Goal: Information Seeking & Learning: Learn about a topic

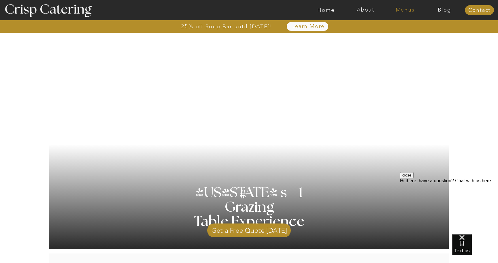
scroll to position [2, 0]
click at [409, 10] on nav "Menus" at bounding box center [404, 10] width 39 height 6
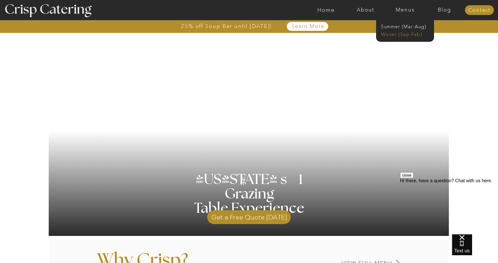
scroll to position [14, 0]
click at [399, 35] on nav "Winter (Sep-Feb)" at bounding box center [404, 33] width 47 height 5
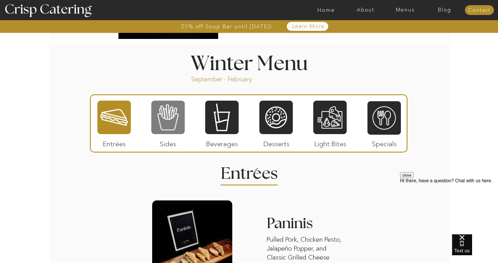
scroll to position [615, 0]
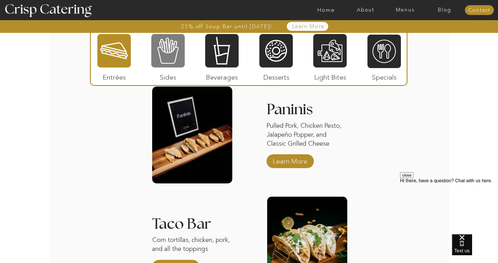
click at [172, 59] on div at bounding box center [167, 50] width 33 height 35
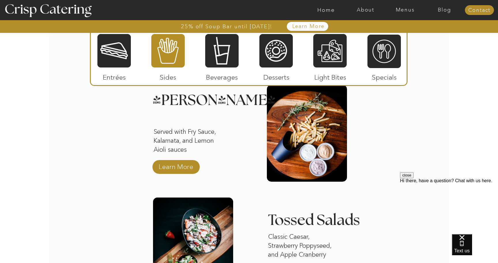
scroll to position [730, 0]
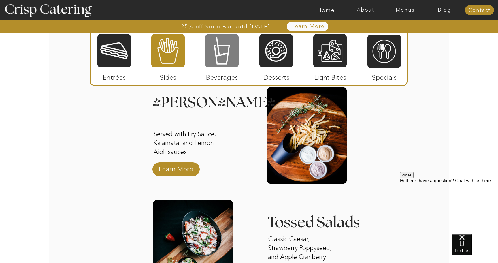
click at [238, 61] on div at bounding box center [221, 50] width 33 height 35
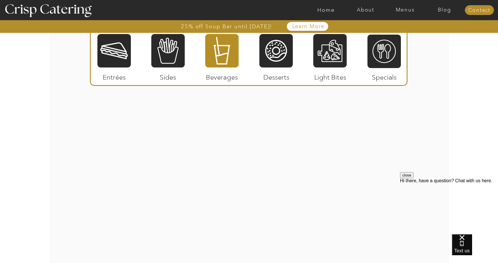
scroll to position [731, 0]
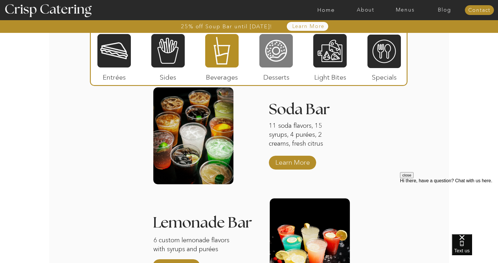
click at [271, 61] on div at bounding box center [275, 50] width 33 height 35
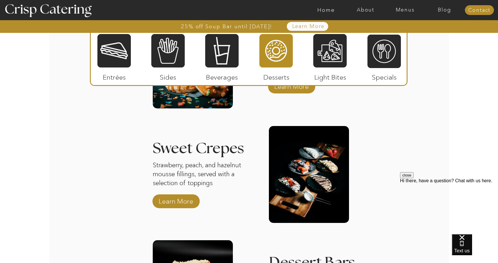
scroll to position [812, 0]
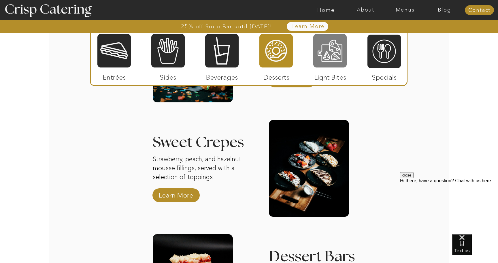
click at [326, 63] on div at bounding box center [329, 50] width 33 height 35
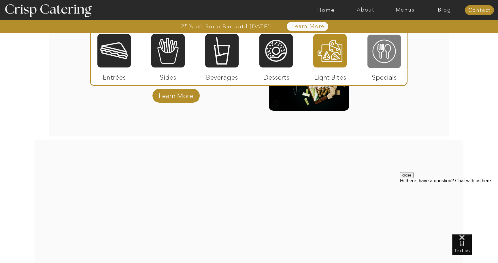
click at [390, 63] on div at bounding box center [383, 51] width 33 height 35
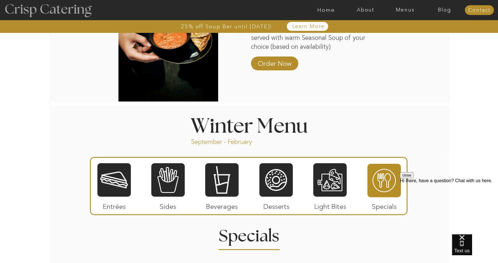
scroll to position [445, 0]
